Goal: Task Accomplishment & Management: Manage account settings

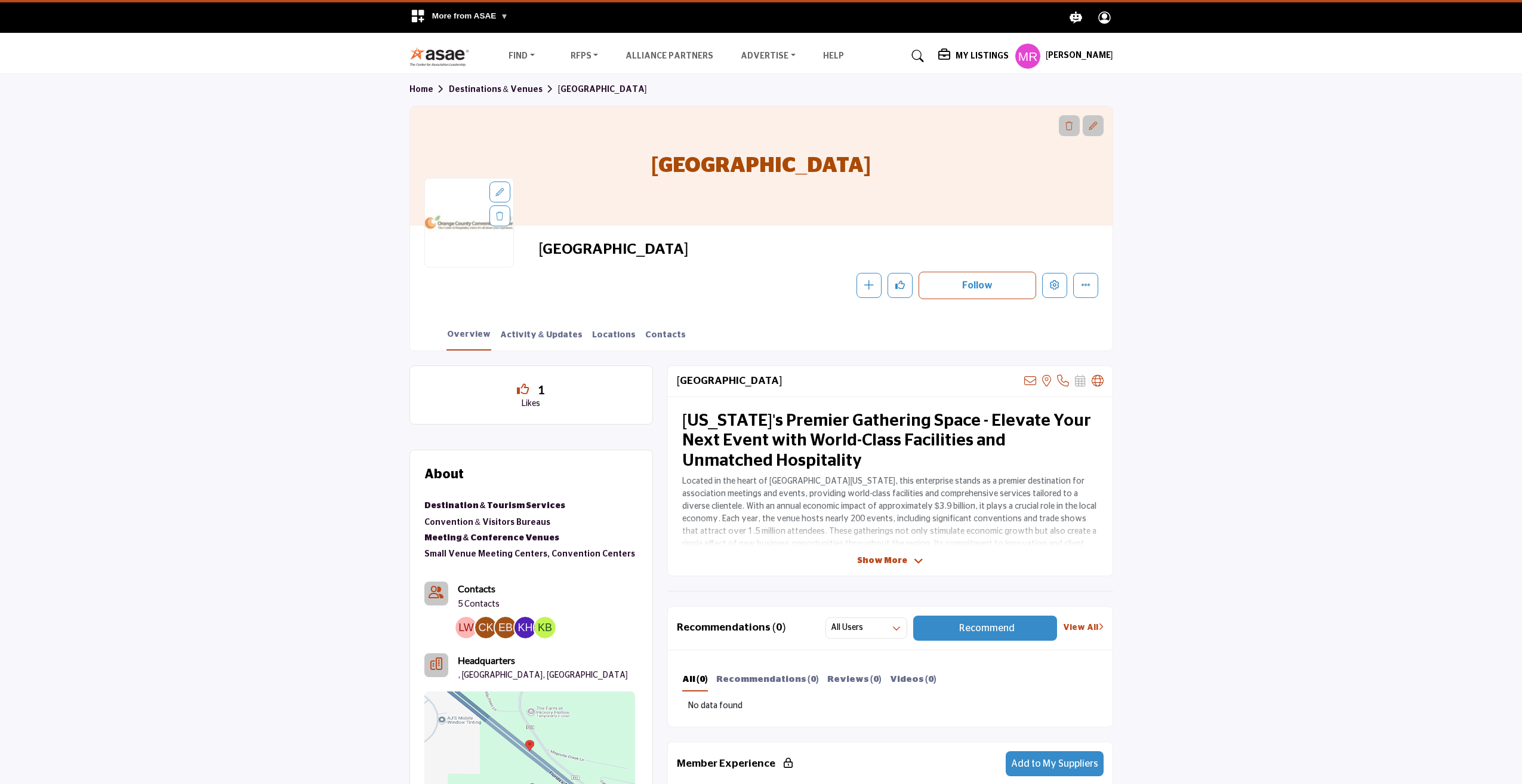
click at [895, 556] on span "Show More" at bounding box center [882, 561] width 50 height 13
click at [1055, 288] on icon "Edit company" at bounding box center [1055, 284] width 9 height 9
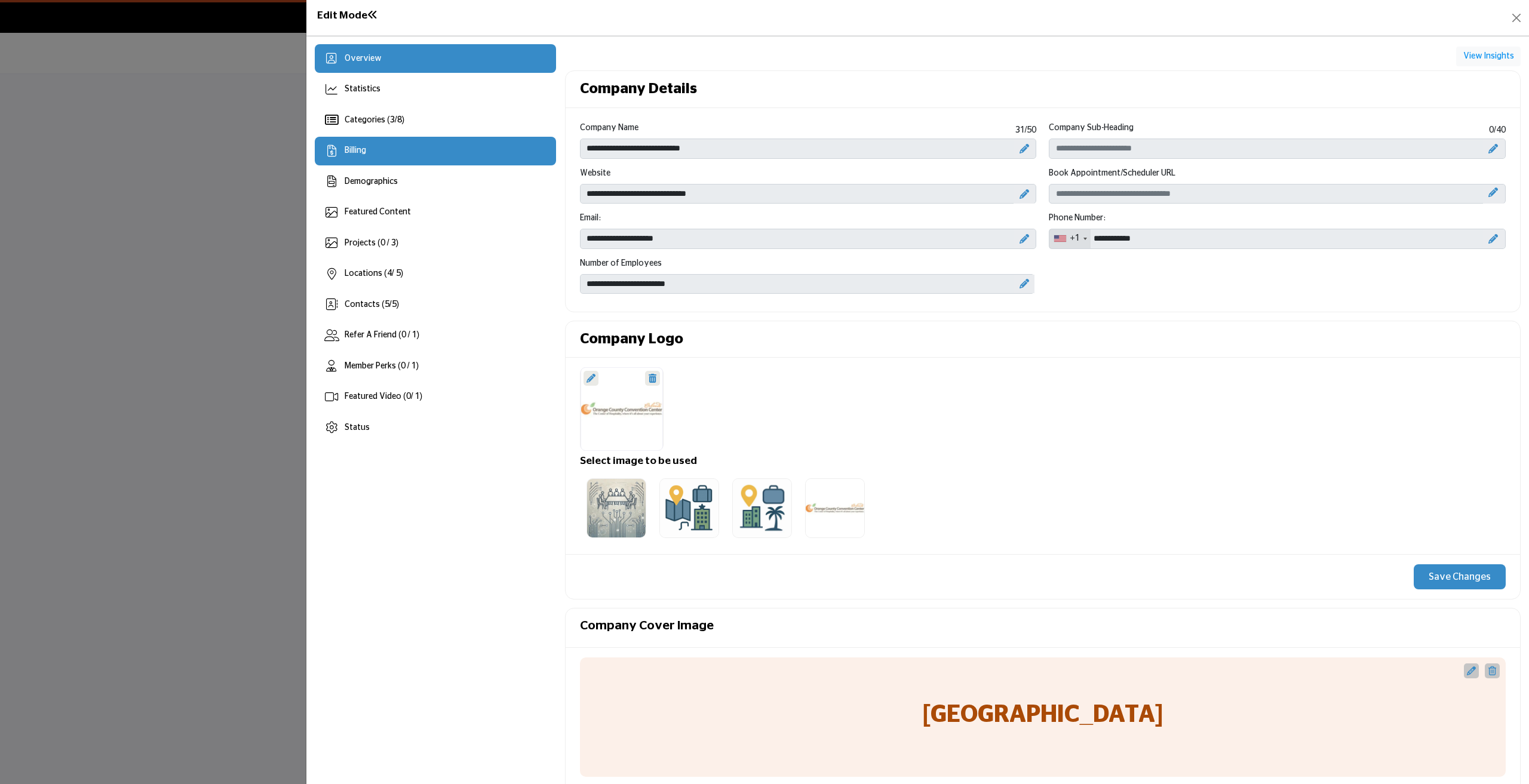
click at [371, 152] on div "Billing" at bounding box center [435, 151] width 242 height 28
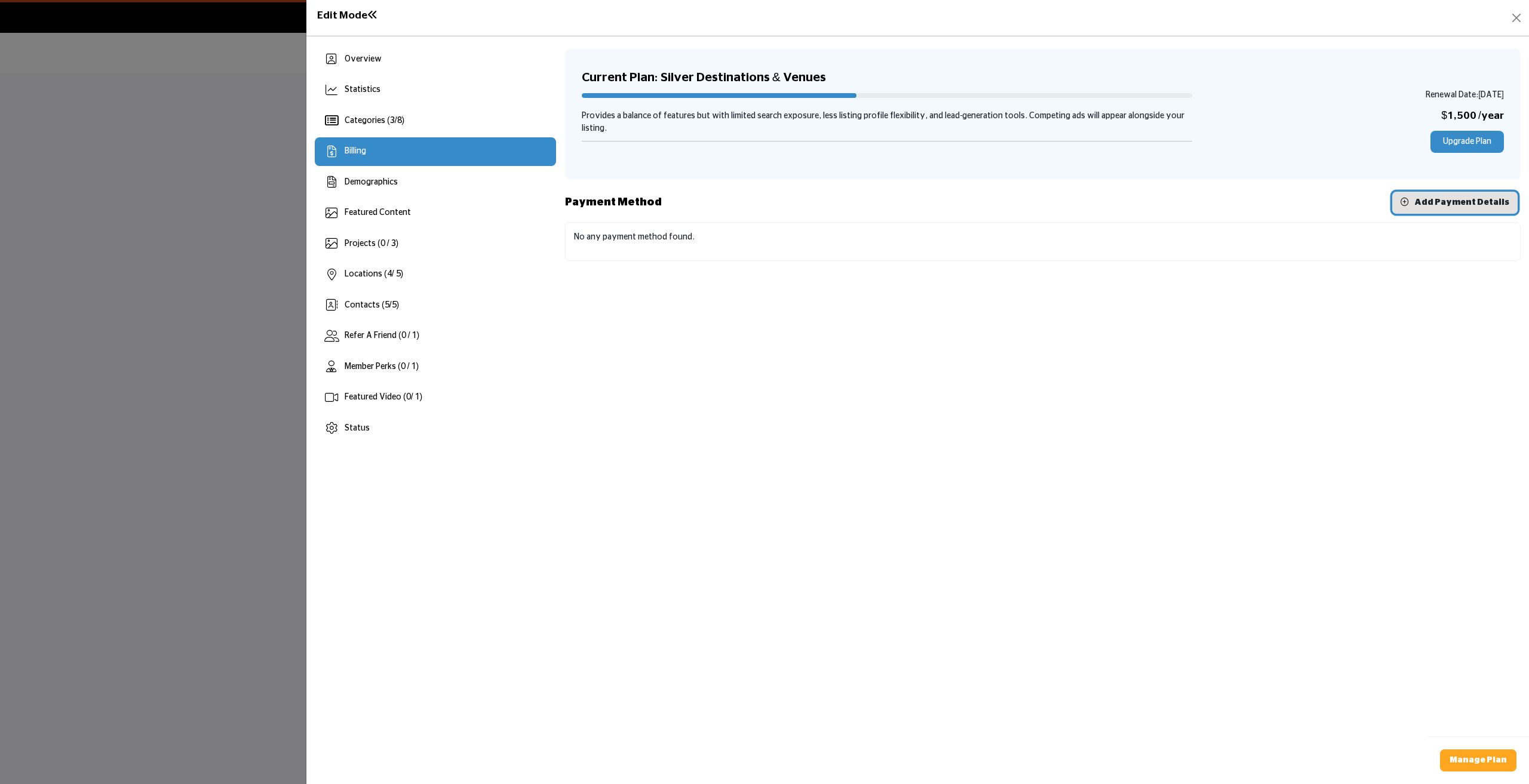
click at [1442, 203] on span "Add Payment Details" at bounding box center [1462, 203] width 95 height 8
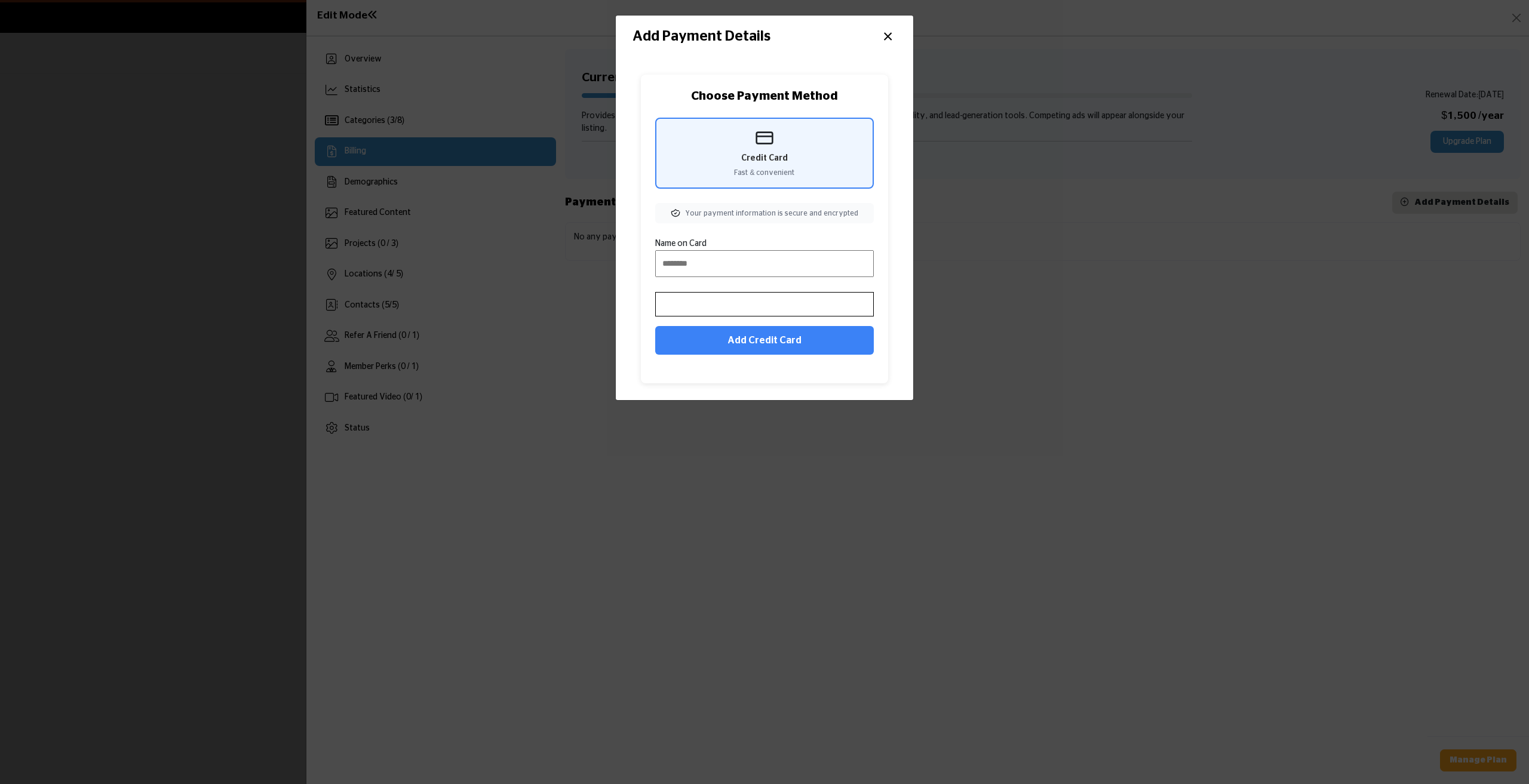
click at [888, 38] on button "×" at bounding box center [888, 35] width 17 height 23
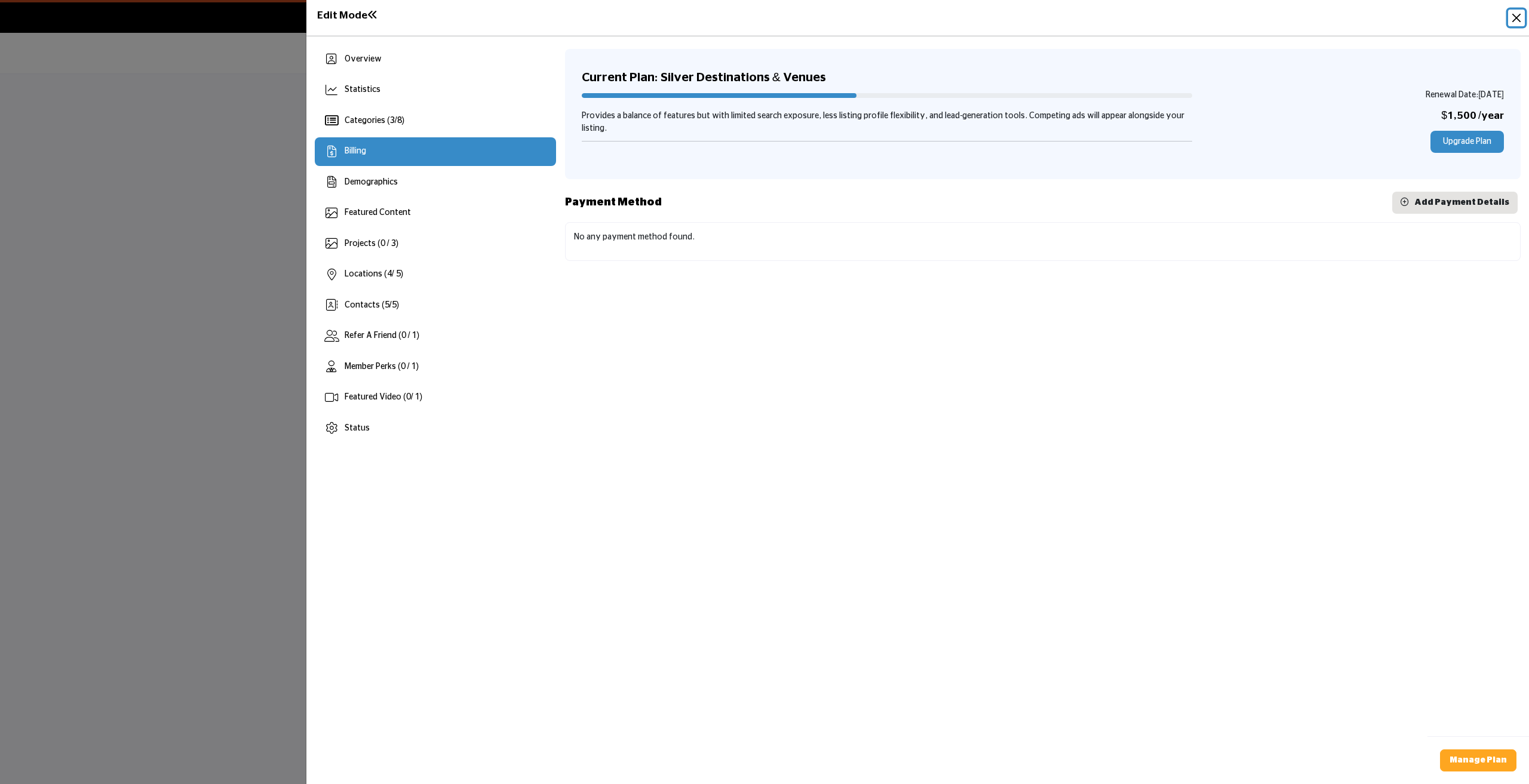
click at [1516, 23] on button "Close" at bounding box center [1516, 18] width 17 height 17
